Goal: Information Seeking & Learning: Learn about a topic

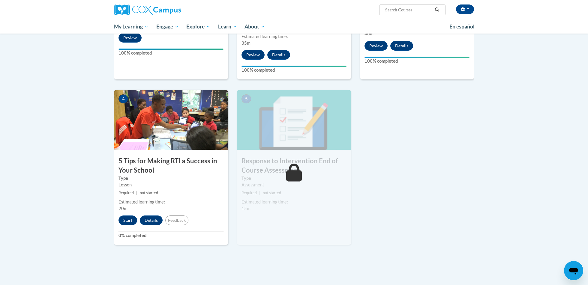
scroll to position [227, 0]
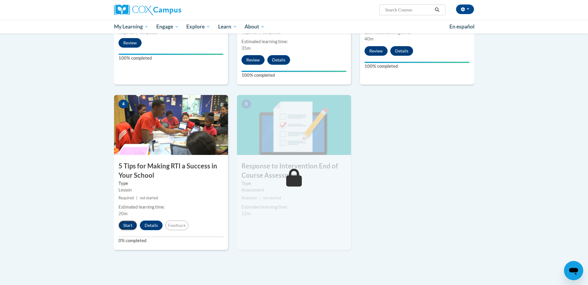
click at [129, 228] on button "Start" at bounding box center [127, 226] width 19 height 10
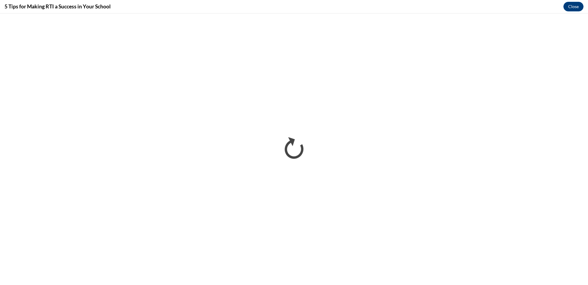
scroll to position [0, 0]
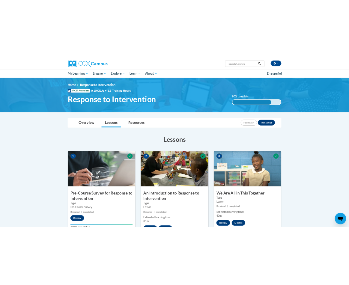
scroll to position [345, 0]
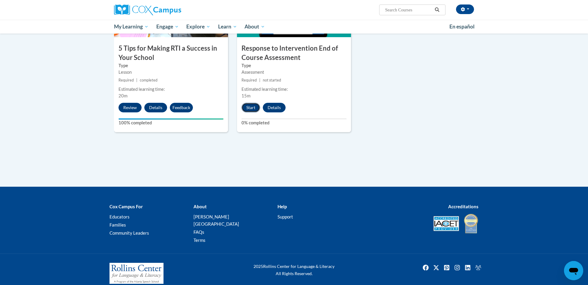
click at [250, 107] on button "Start" at bounding box center [250, 108] width 19 height 10
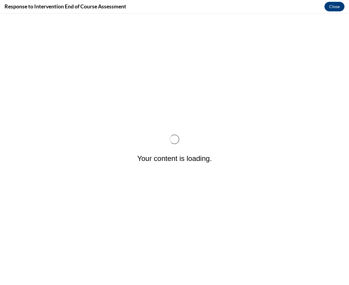
scroll to position [0, 0]
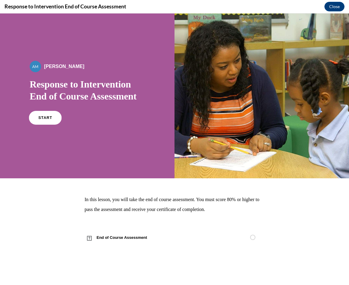
click at [51, 118] on span "START" at bounding box center [45, 118] width 14 height 4
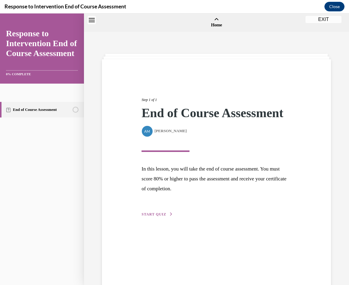
scroll to position [19, 0]
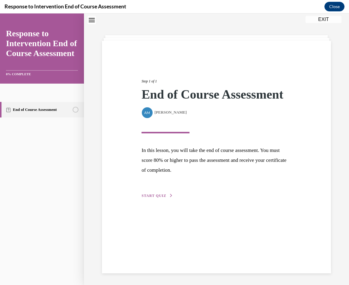
click at [166, 198] on button "START QUIZ" at bounding box center [157, 195] width 31 height 5
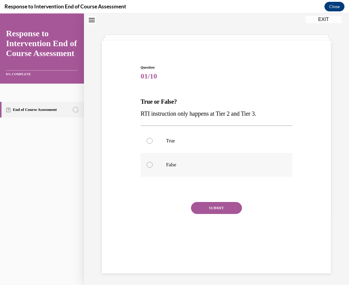
click at [160, 173] on label "False" at bounding box center [217, 165] width 152 height 24
click at [153, 168] on input "False" at bounding box center [150, 165] width 6 height 6
radio input "true"
click at [239, 211] on button "SUBMIT" at bounding box center [216, 208] width 51 height 12
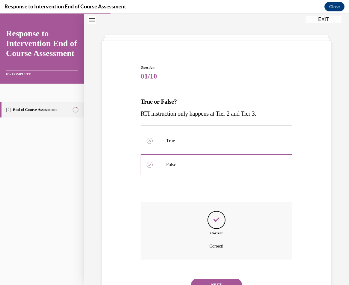
scroll to position [45, 0]
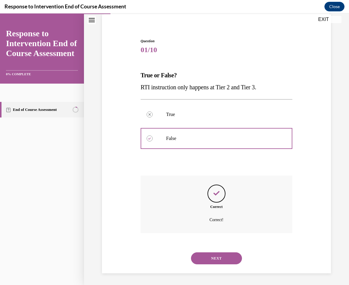
click at [212, 265] on div "NEXT" at bounding box center [217, 259] width 152 height 24
click at [214, 262] on button "NEXT" at bounding box center [216, 259] width 51 height 12
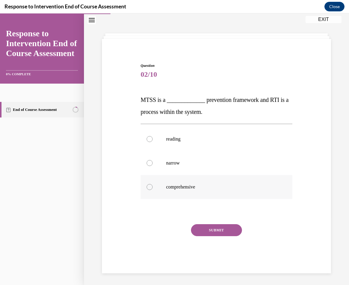
click at [199, 177] on label "comprehensive" at bounding box center [217, 187] width 152 height 24
click at [153, 184] on input "comprehensive" at bounding box center [150, 187] width 6 height 6
radio input "true"
click at [218, 222] on div "Question 02/10 MTSS is a _____________ prevention framework and RTI is a proces…" at bounding box center [217, 168] width 152 height 211
click at [218, 229] on button "SUBMIT" at bounding box center [216, 230] width 51 height 12
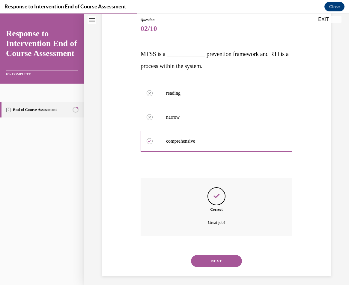
scroll to position [69, 0]
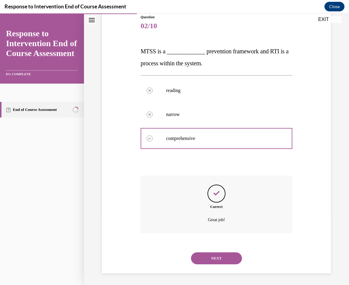
click at [219, 255] on button "NEXT" at bounding box center [216, 259] width 51 height 12
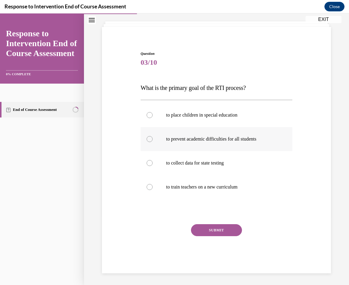
click at [221, 141] on p "to prevent academic difficulties for all students" at bounding box center [221, 139] width 111 height 6
click at [153, 141] on input "to prevent academic difficulties for all students" at bounding box center [150, 139] width 6 height 6
radio input "true"
click at [217, 229] on button "SUBMIT" at bounding box center [216, 230] width 51 height 12
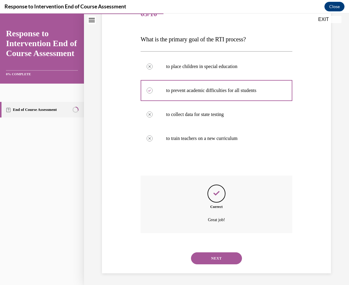
click at [220, 254] on button "NEXT" at bounding box center [216, 259] width 51 height 12
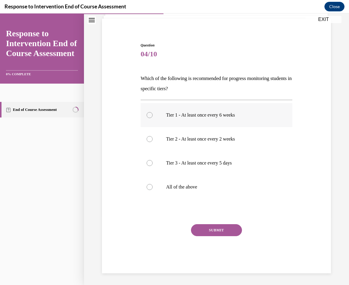
click at [220, 123] on label "Tier 1 - At least once every 6 weeks" at bounding box center [217, 115] width 152 height 24
click at [153, 118] on input "Tier 1 - At least once every 6 weeks" at bounding box center [150, 115] width 6 height 6
radio input "true"
click at [200, 181] on label "All of the above" at bounding box center [217, 187] width 152 height 24
click at [153, 184] on input "All of the above" at bounding box center [150, 187] width 6 height 6
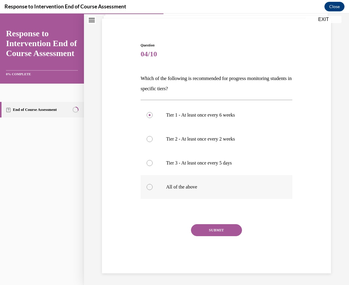
radio input "true"
click at [219, 226] on button "SUBMIT" at bounding box center [216, 230] width 51 height 12
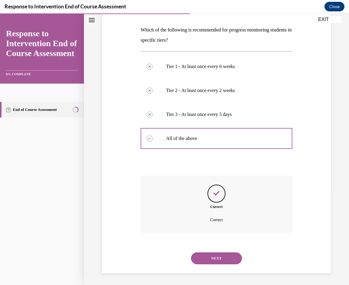
click at [211, 261] on button "NEXT" at bounding box center [216, 259] width 51 height 12
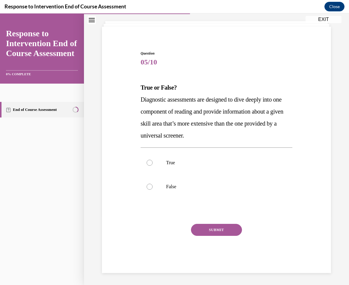
scroll to position [32, 0]
click at [176, 168] on label "True" at bounding box center [217, 163] width 152 height 24
click at [153, 166] on input "True" at bounding box center [150, 163] width 6 height 6
radio input "true"
click at [215, 230] on button "SUBMIT" at bounding box center [216, 230] width 51 height 12
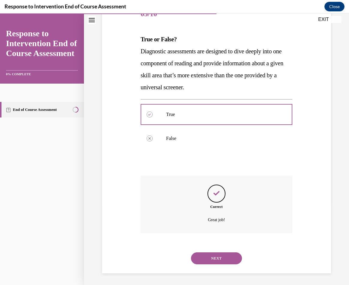
click at [220, 260] on button "NEXT" at bounding box center [216, 259] width 51 height 12
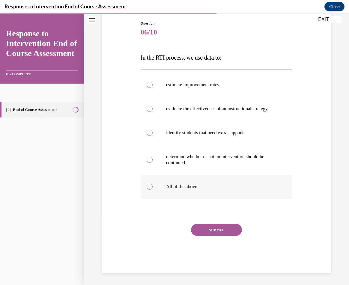
click at [209, 194] on label "All of the above" at bounding box center [217, 187] width 152 height 24
click at [153, 190] on input "All of the above" at bounding box center [150, 187] width 6 height 6
radio input "true"
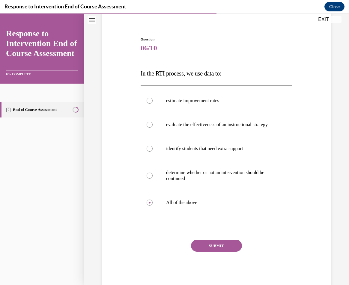
click at [217, 262] on div "SUBMIT" at bounding box center [217, 255] width 152 height 30
click at [217, 251] on button "SUBMIT" at bounding box center [216, 246] width 51 height 12
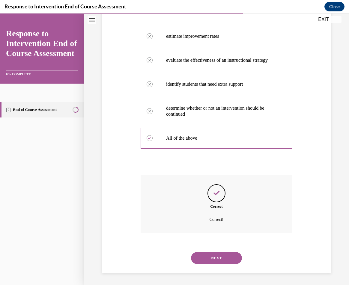
click at [210, 259] on button "NEXT" at bounding box center [216, 258] width 51 height 12
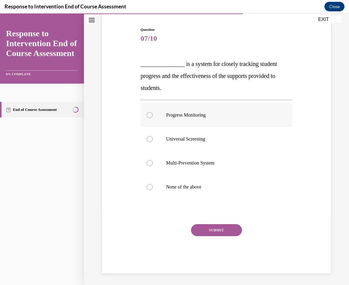
click at [229, 121] on label "Progress Monitoring" at bounding box center [217, 115] width 152 height 24
click at [153, 118] on input "Progress Monitoring" at bounding box center [150, 115] width 6 height 6
radio input "true"
click at [215, 236] on button "SUBMIT" at bounding box center [216, 230] width 51 height 12
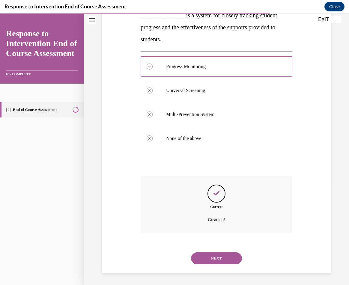
click at [213, 255] on button "NEXT" at bounding box center [216, 259] width 51 height 12
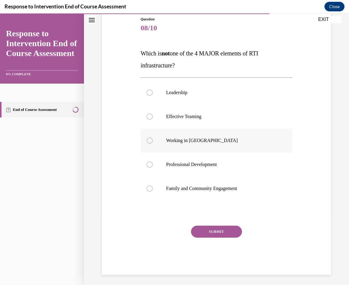
click at [210, 150] on label "Working in Silos" at bounding box center [217, 141] width 152 height 24
click at [153, 144] on input "Working in Silos" at bounding box center [150, 141] width 6 height 6
radio input "true"
click at [214, 231] on button "SUBMIT" at bounding box center [216, 232] width 51 height 12
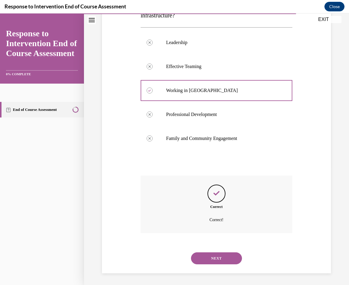
click at [209, 260] on button "NEXT" at bounding box center [216, 259] width 51 height 12
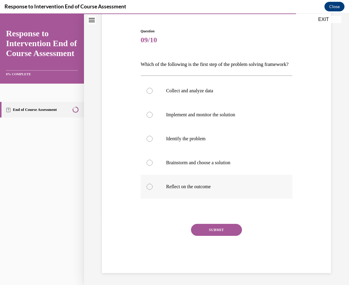
click at [186, 186] on p "Reflect on the outcome" at bounding box center [221, 187] width 111 height 6
click at [153, 186] on input "Reflect on the outcome" at bounding box center [150, 187] width 6 height 6
radio input "true"
click at [186, 163] on p "Brainstorm and choose a solution" at bounding box center [221, 163] width 111 height 6
click at [153, 163] on input "Brainstorm and choose a solution" at bounding box center [150, 163] width 6 height 6
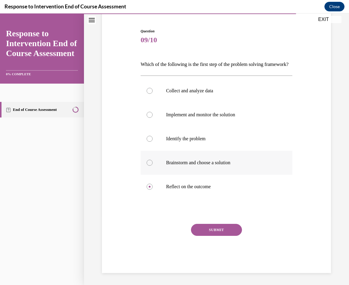
radio input "true"
click at [211, 135] on label "Identify the problem" at bounding box center [217, 139] width 152 height 24
click at [153, 136] on input "Identify the problem" at bounding box center [150, 139] width 6 height 6
radio input "true"
click at [217, 230] on button "SUBMIT" at bounding box center [216, 230] width 51 height 12
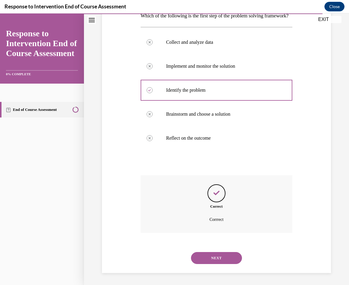
click at [210, 258] on button "NEXT" at bounding box center [216, 258] width 51 height 12
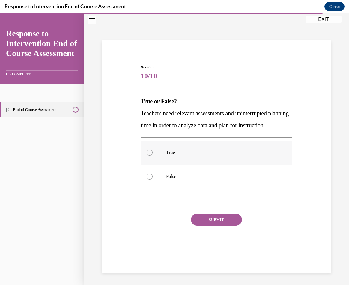
click at [193, 156] on p "True" at bounding box center [221, 153] width 111 height 6
click at [153, 156] on input "True" at bounding box center [150, 153] width 6 height 6
radio input "true"
click at [223, 226] on button "SUBMIT" at bounding box center [216, 220] width 51 height 12
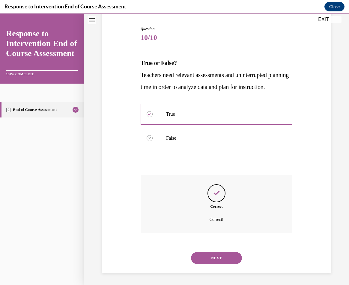
scroll to position [69, 0]
click at [231, 257] on button "NEXT" at bounding box center [216, 258] width 51 height 12
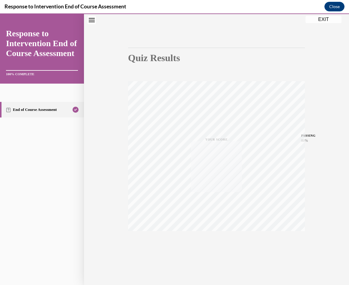
scroll to position [35, 0]
click at [324, 18] on button "EXIT" at bounding box center [324, 19] width 36 height 7
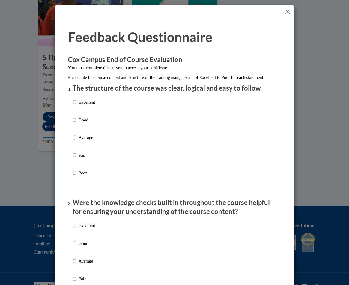
click at [289, 13] on button "Close" at bounding box center [287, 11] width 7 height 7
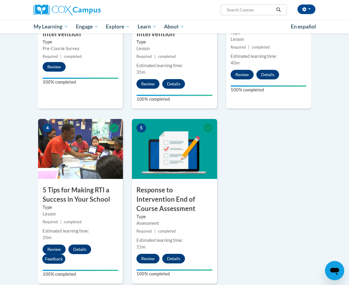
scroll to position [0, 0]
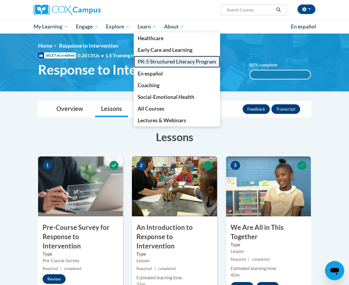
click at [148, 62] on span "PK-5 Structured Literacy Program" at bounding box center [177, 61] width 79 height 6
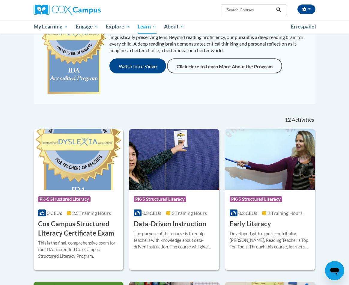
scroll to position [173, 0]
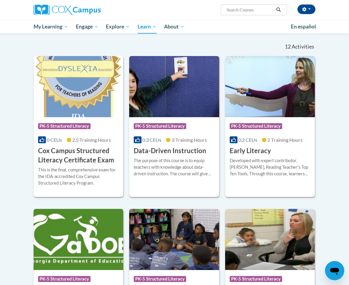
click at [177, 146] on h3 "Data-Driven Instruction" at bounding box center [170, 150] width 73 height 9
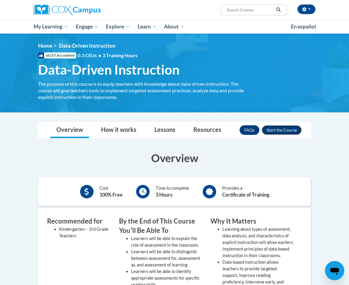
click at [290, 129] on button "Enroll" at bounding box center [282, 130] width 40 height 10
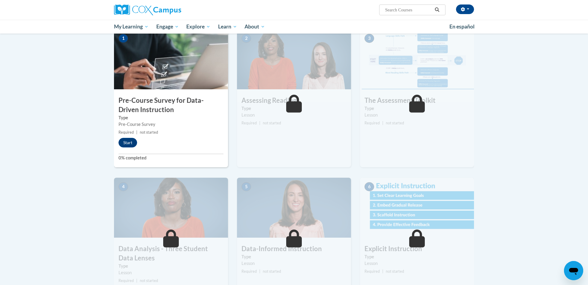
scroll to position [127, 0]
click at [128, 145] on button "Start" at bounding box center [127, 143] width 19 height 10
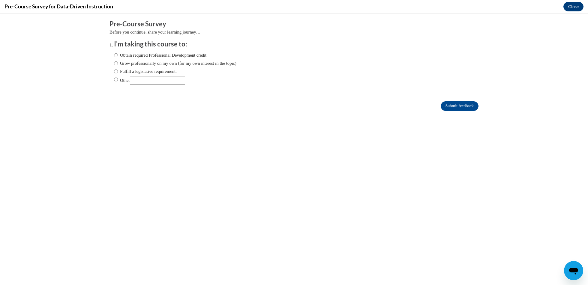
scroll to position [0, 0]
click at [177, 73] on label "Fulfill a legislative requirement." at bounding box center [145, 71] width 63 height 7
click at [118, 73] on input "Fulfill a legislative requirement." at bounding box center [116, 71] width 4 height 7
radio input "true"
click at [349, 106] on input "Submit feedback" at bounding box center [460, 106] width 38 height 10
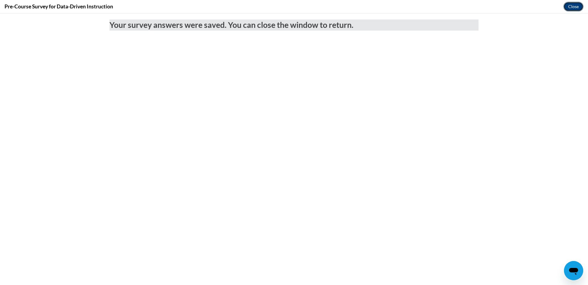
click at [349, 10] on button "Close" at bounding box center [573, 7] width 20 height 10
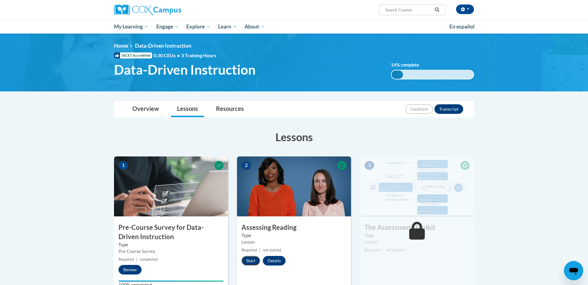
click at [255, 261] on button "Start" at bounding box center [250, 261] width 19 height 10
